Goal: Communication & Community: Participate in discussion

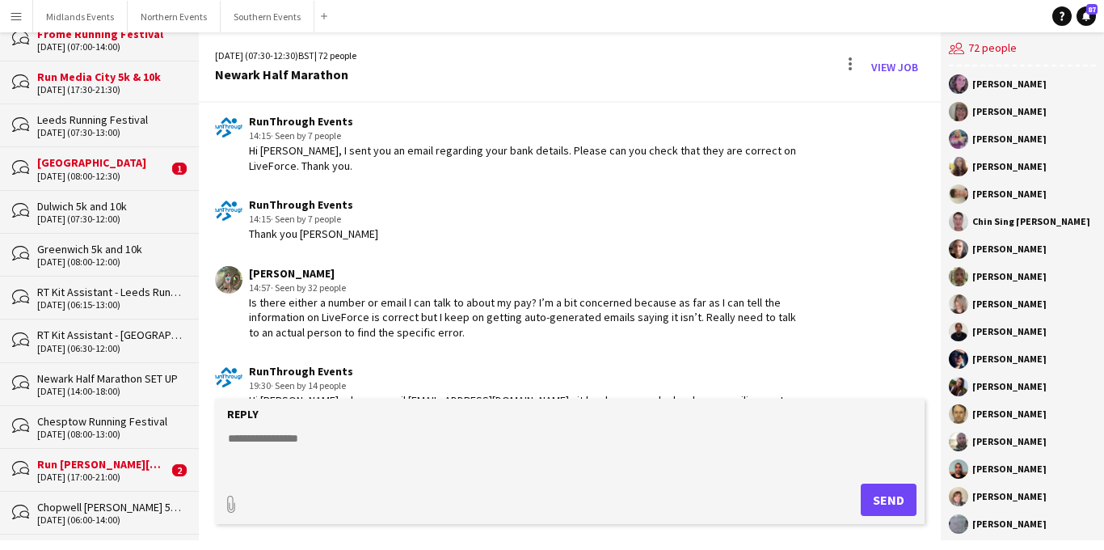
scroll to position [1067, 0]
click at [100, 385] on div "[DATE] (14:00-18:00)" at bounding box center [109, 389] width 145 height 11
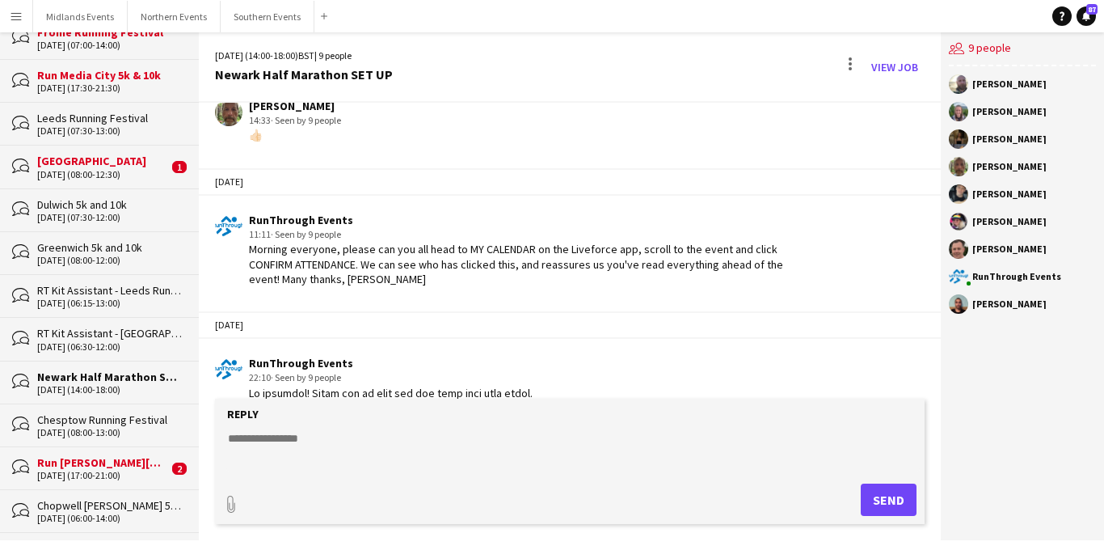
scroll to position [992, 0]
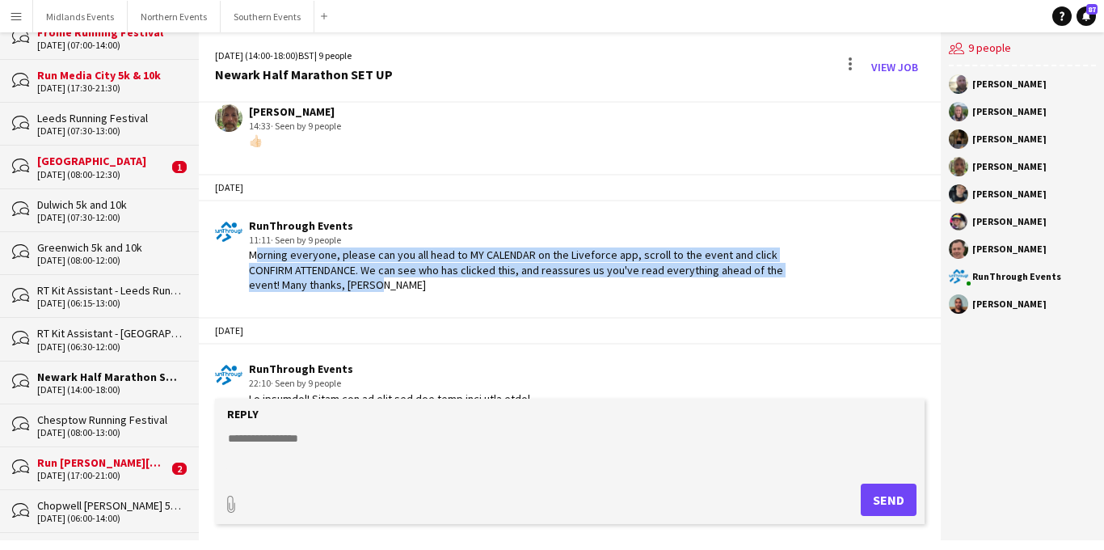
drag, startPoint x: 348, startPoint y: 290, endPoint x: 247, endPoint y: 259, distance: 105.1
click at [249, 259] on div "Morning everyone, please can you all head to MY CALENDAR on the Liveforce app, …" at bounding box center [529, 269] width 560 height 44
copy div "Morning everyone, please can you all head to MY CALENDAR on the Liveforce app, …"
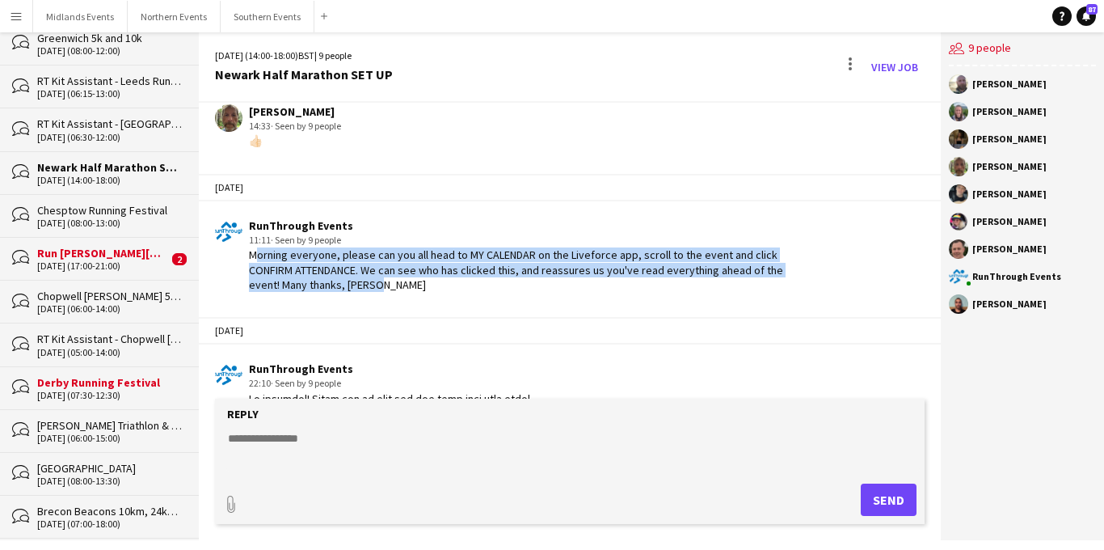
scroll to position [1296, 0]
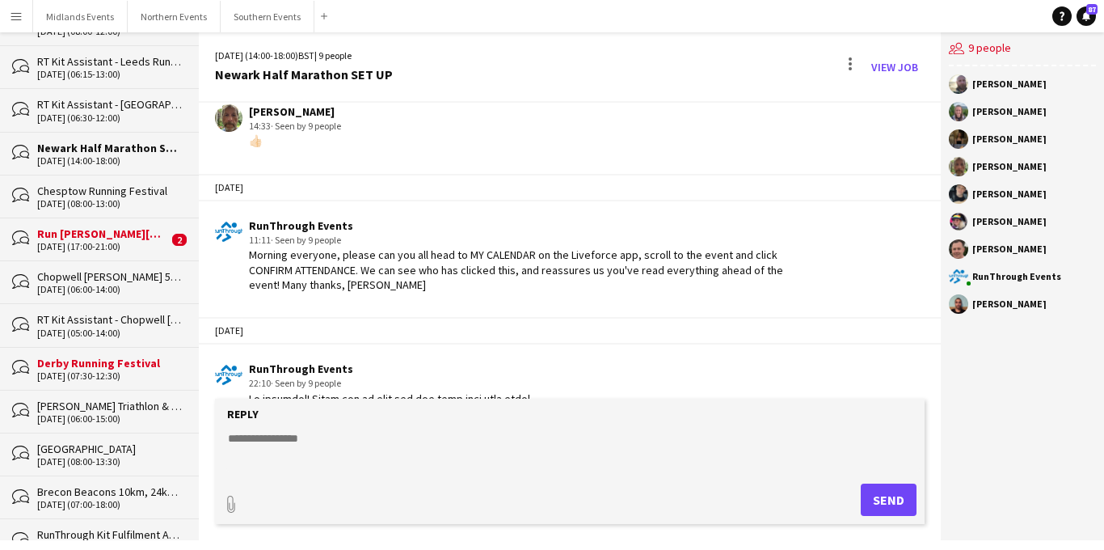
click at [101, 372] on div "[DATE] (07:30-12:30)" at bounding box center [109, 375] width 145 height 11
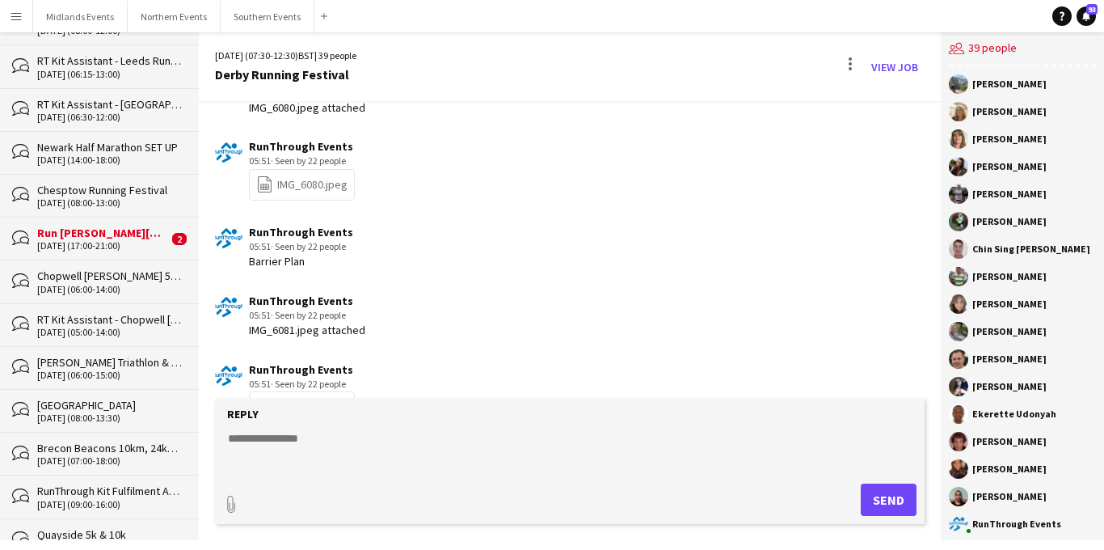
scroll to position [3436, 0]
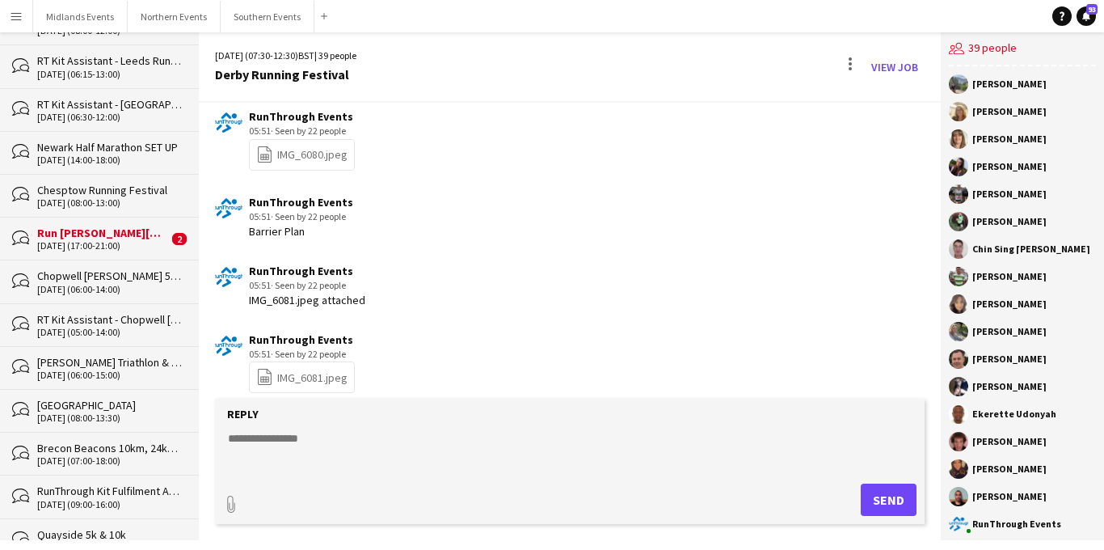
click at [255, 443] on textarea at bounding box center [573, 451] width 694 height 42
paste textarea "**********"
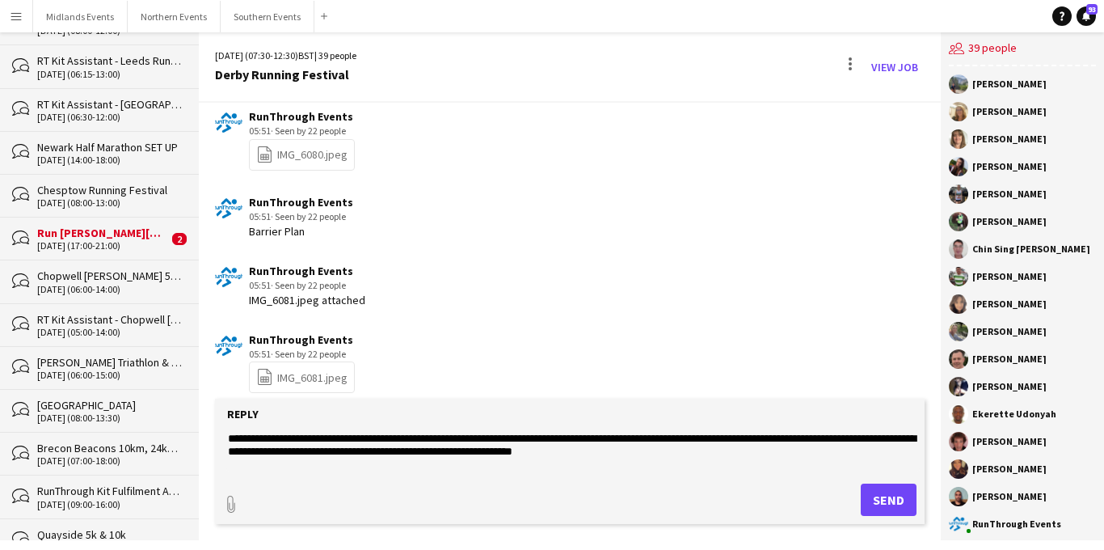
type textarea "**********"
click at [873, 499] on button "Send" at bounding box center [889, 499] width 56 height 32
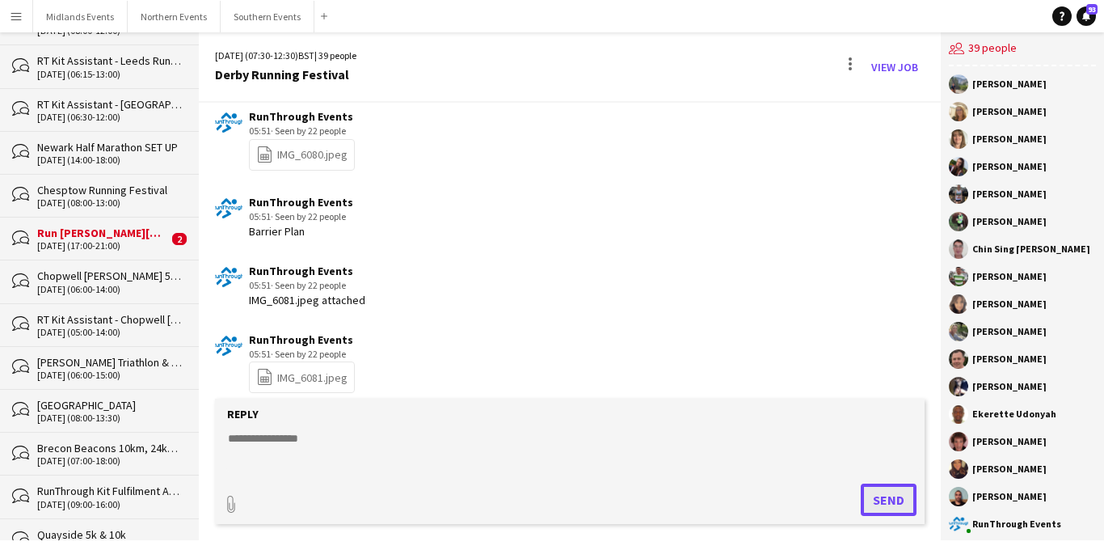
scroll to position [3564, 0]
